Goal: Information Seeking & Learning: Learn about a topic

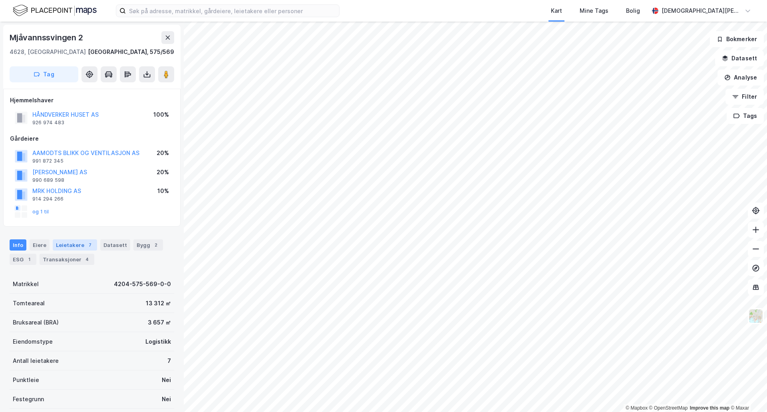
click at [63, 246] on div "Leietakere 7" at bounding box center [75, 244] width 44 height 11
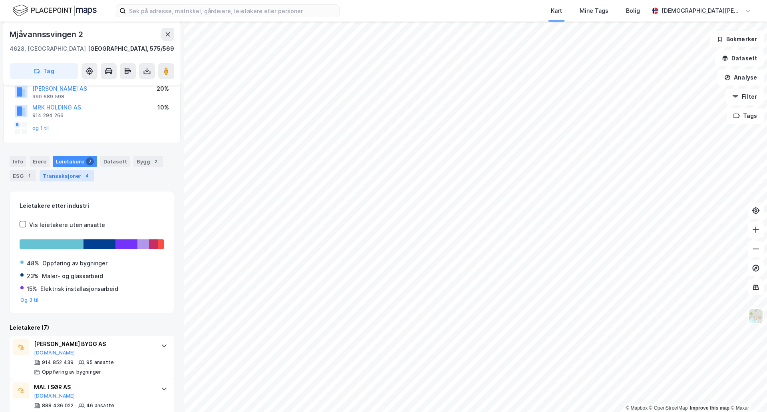
click at [76, 174] on div "Transaksjoner 4" at bounding box center [67, 175] width 55 height 11
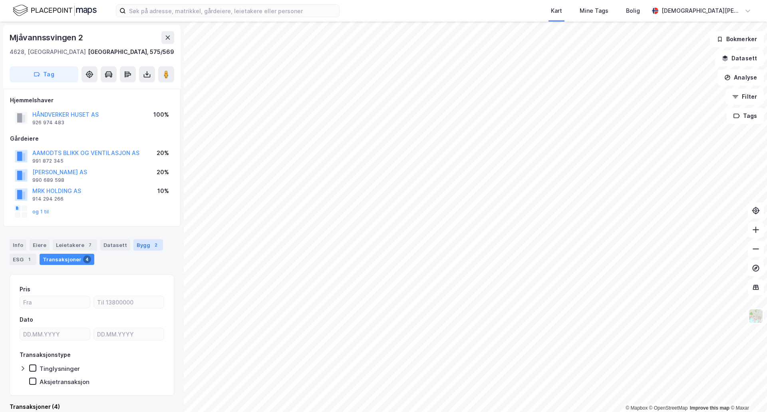
click at [143, 247] on div "Bygg 2" at bounding box center [148, 244] width 30 height 11
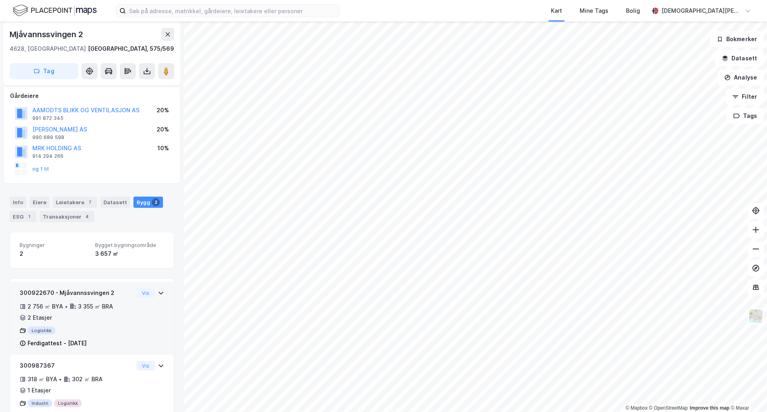
scroll to position [71, 0]
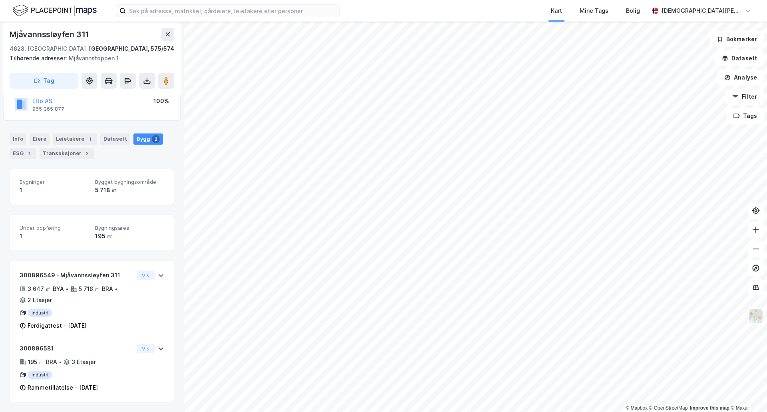
scroll to position [62, 0]
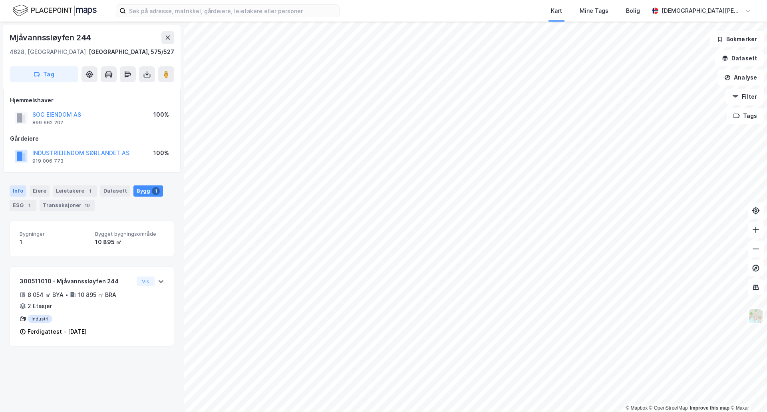
click at [14, 193] on div "Info" at bounding box center [18, 190] width 17 height 11
